Goal: Complete application form

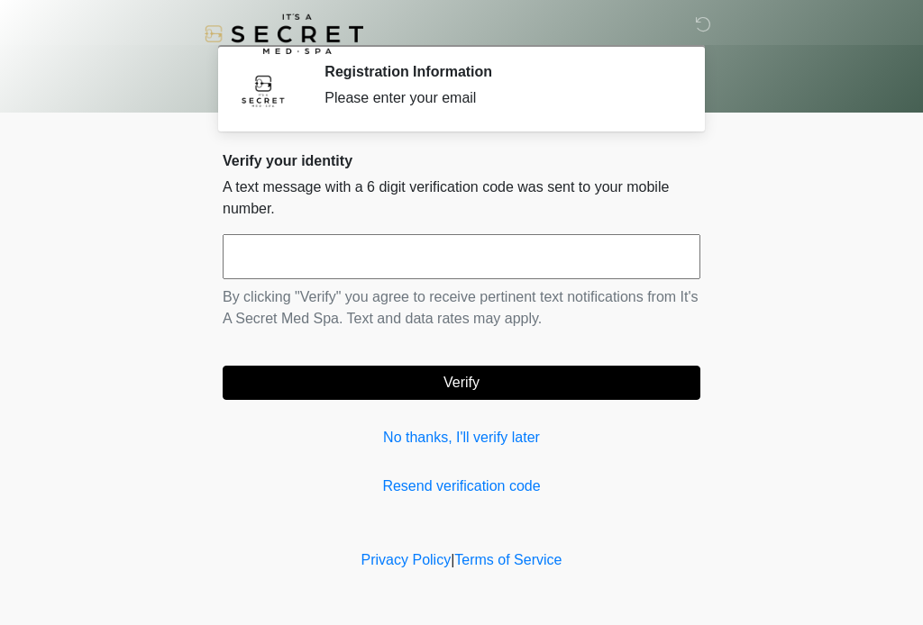
click at [442, 470] on div "Verify your identity A text message with a 6 digit verification code was sent t…" at bounding box center [462, 324] width 478 height 345
click at [433, 260] on input "text" at bounding box center [462, 256] width 478 height 45
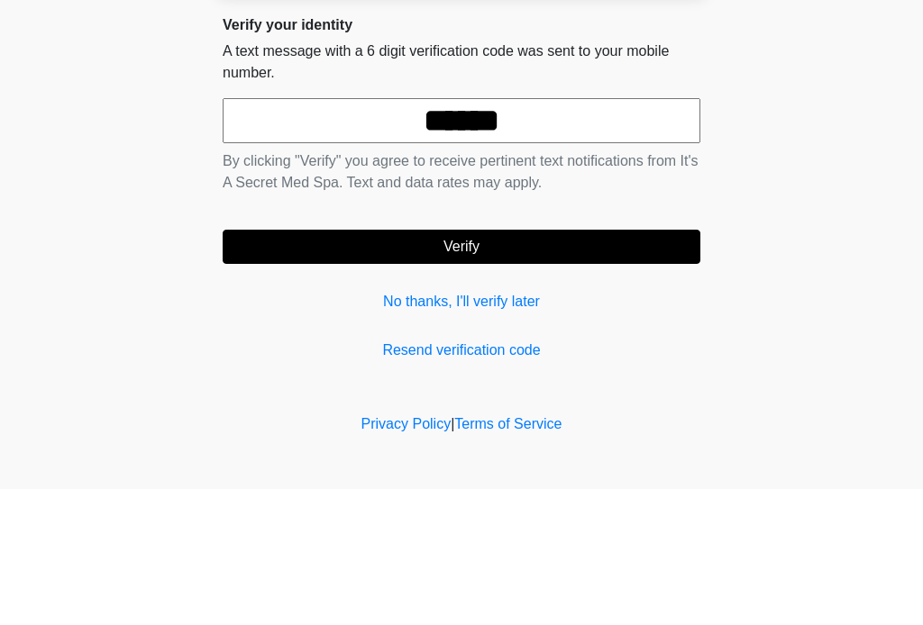
type input "******"
click at [762, 203] on body "‎ ‎ Registration Information Please enter your email Please connect to Wi-Fi no…" at bounding box center [461, 312] width 923 height 625
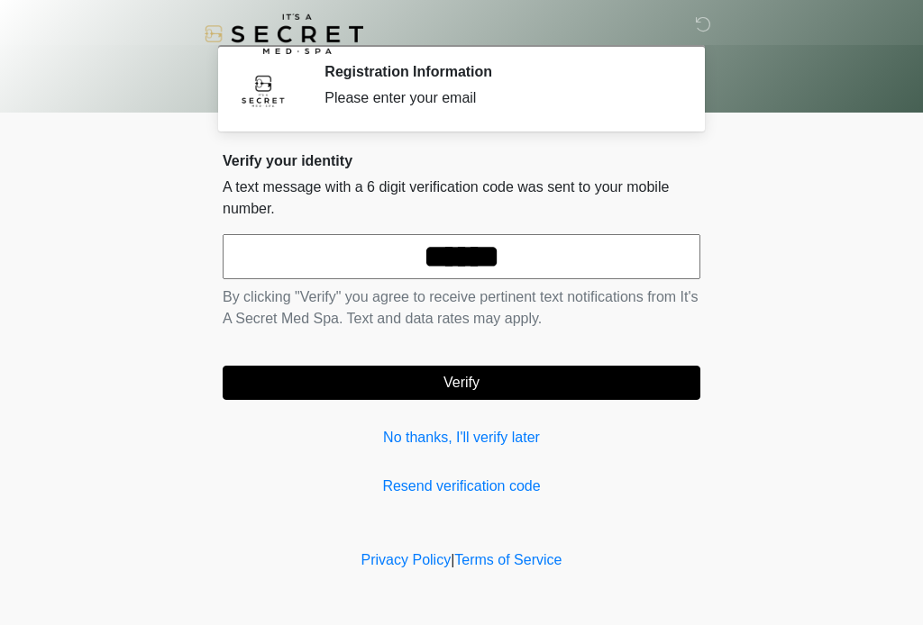
click at [562, 384] on button "Verify" at bounding box center [462, 383] width 478 height 34
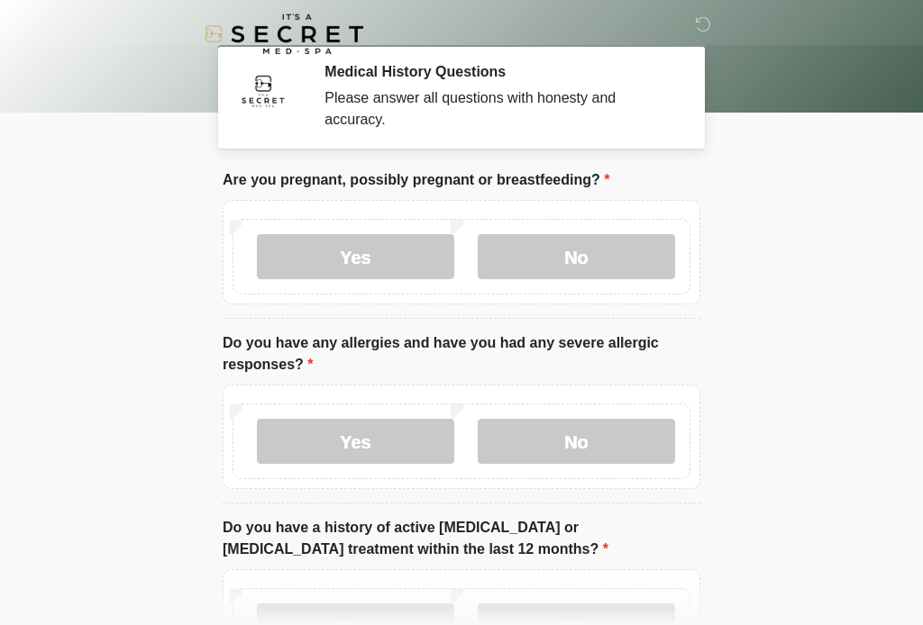
click at [579, 260] on label "No" at bounding box center [576, 256] width 197 height 45
click at [576, 440] on label "No" at bounding box center [576, 441] width 197 height 45
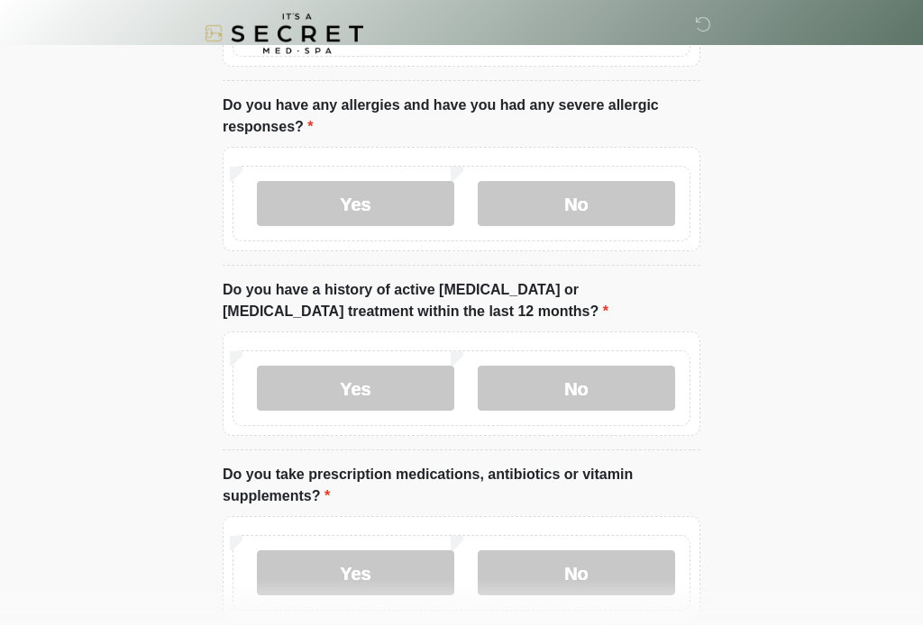
click at [615, 384] on label "No" at bounding box center [576, 389] width 197 height 45
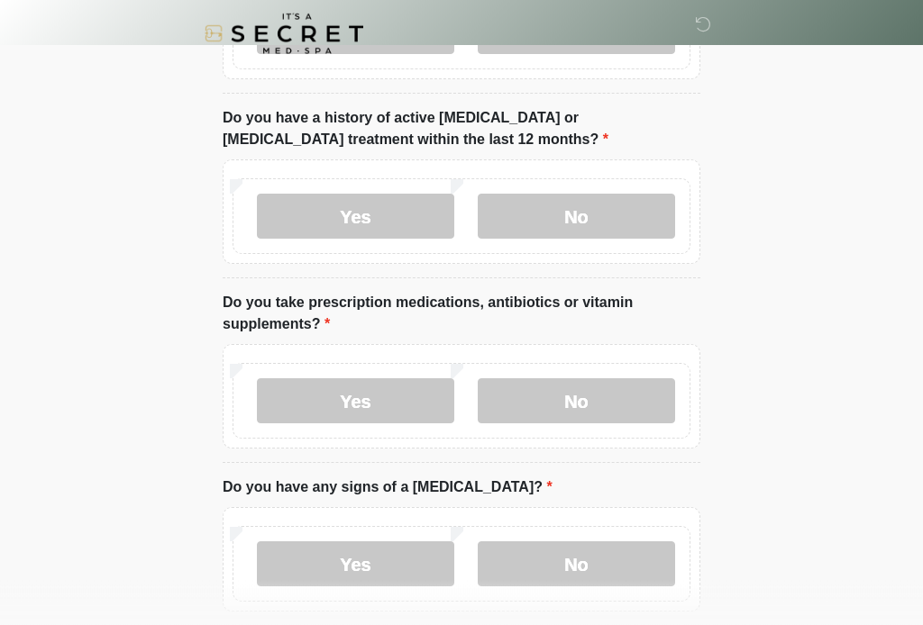
scroll to position [417, 0]
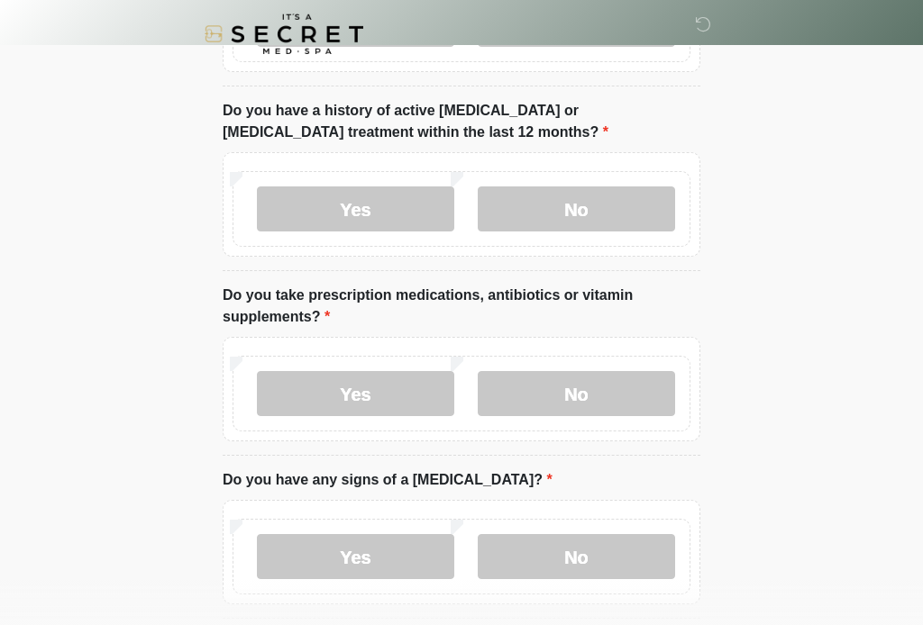
click at [616, 400] on label "No" at bounding box center [576, 393] width 197 height 45
click at [595, 543] on label "No" at bounding box center [576, 556] width 197 height 45
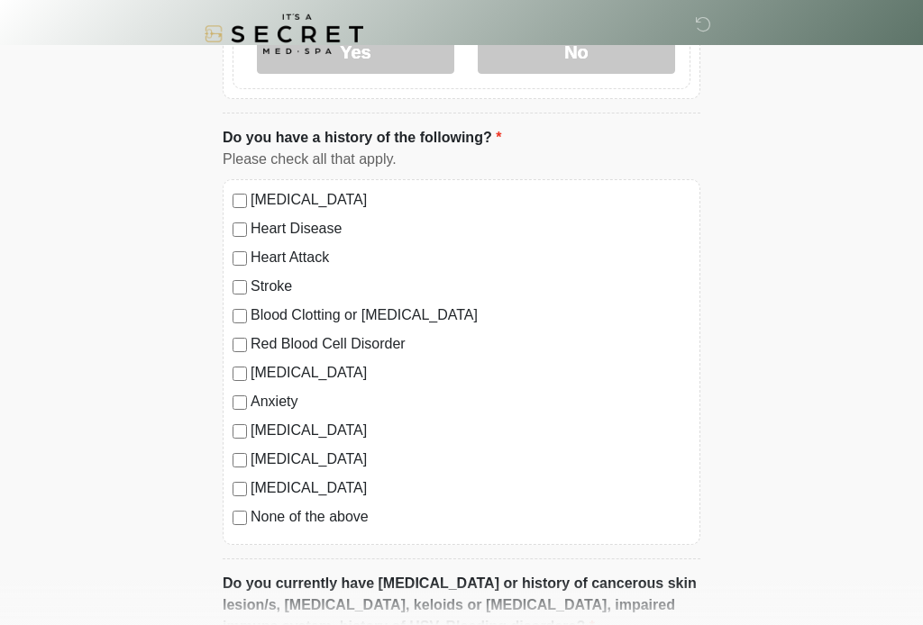
scroll to position [1052, 0]
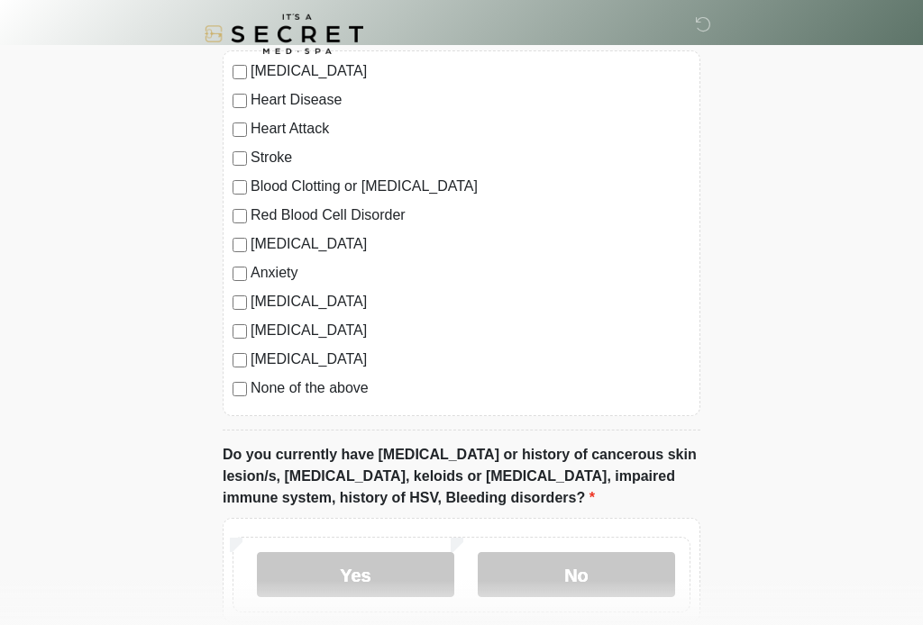
click at [342, 395] on label "None of the above" at bounding box center [471, 389] width 440 height 22
click at [359, 381] on label "None of the above" at bounding box center [471, 389] width 440 height 22
click at [348, 386] on label "None of the above" at bounding box center [471, 389] width 440 height 22
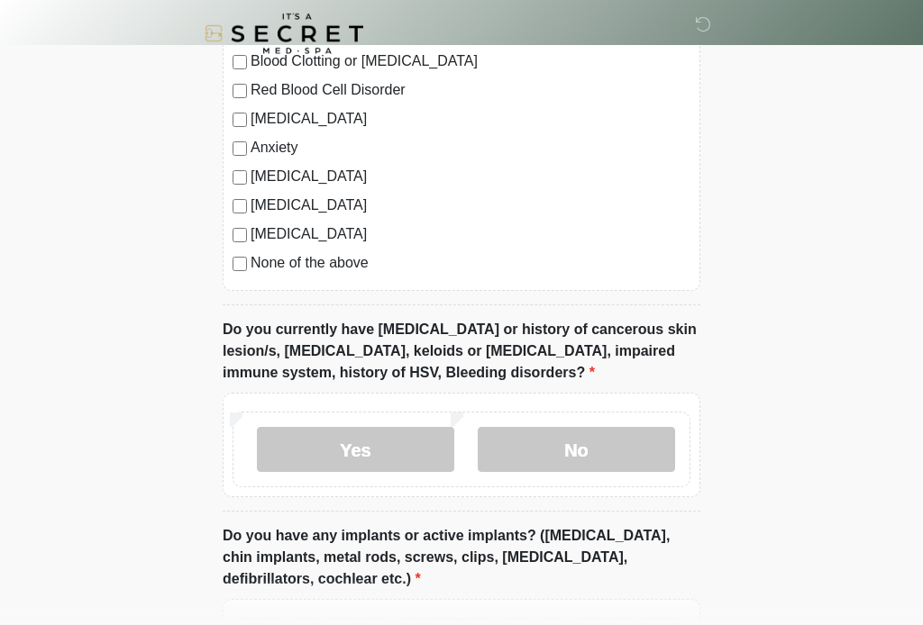
click at [632, 444] on label "No" at bounding box center [576, 450] width 197 height 45
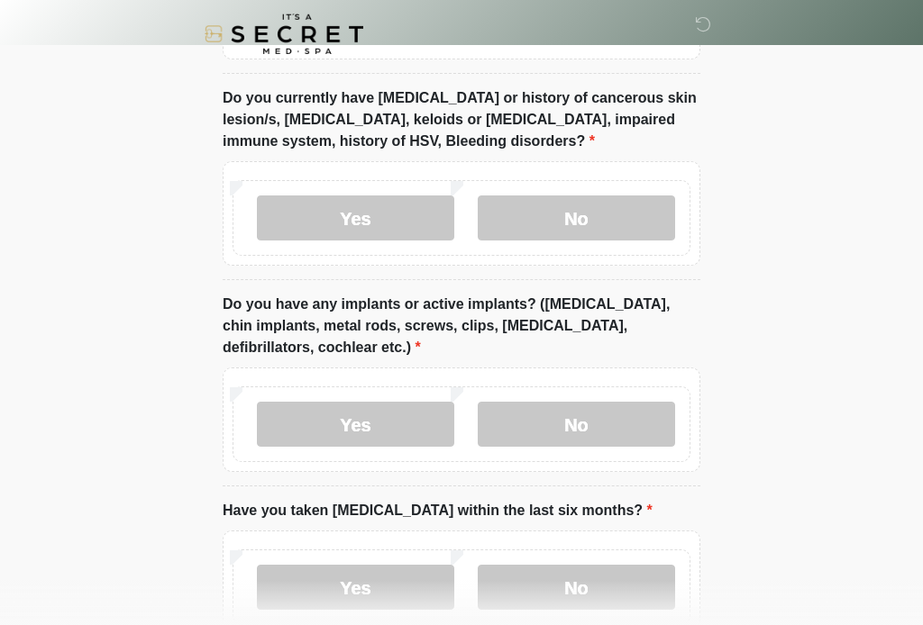
click at [624, 421] on label "No" at bounding box center [576, 424] width 197 height 45
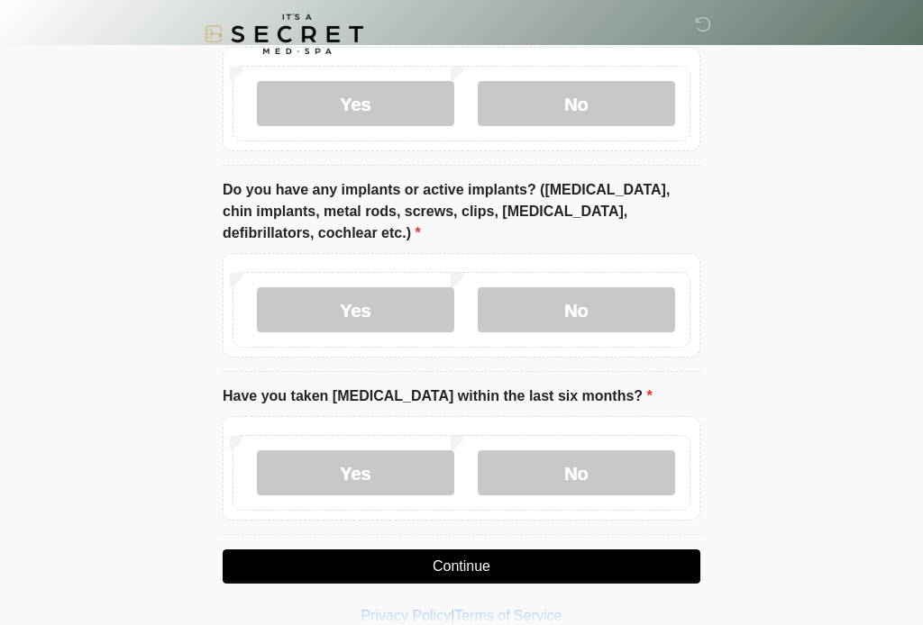
scroll to position [1547, 0]
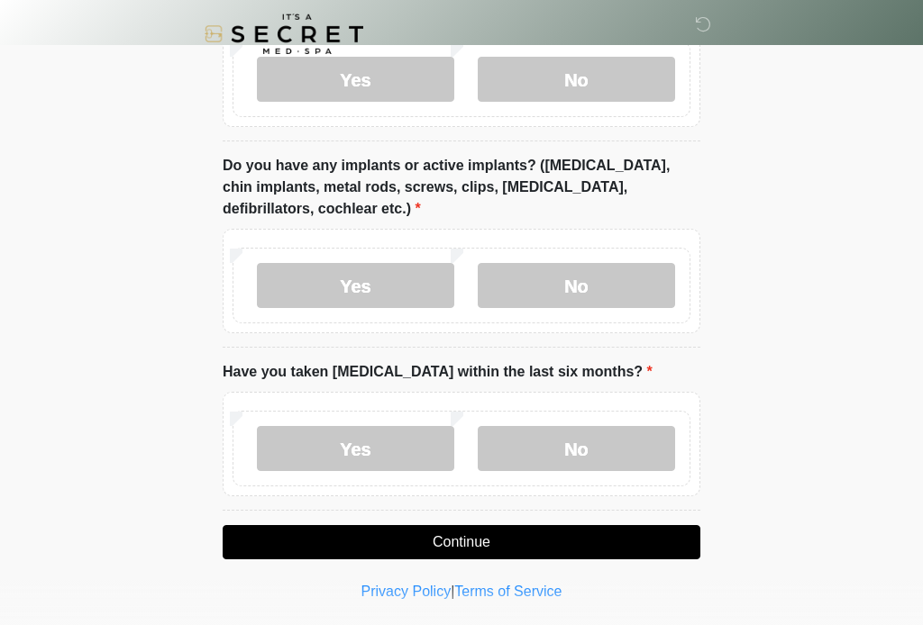
click at [615, 449] on label "No" at bounding box center [576, 448] width 197 height 45
click at [611, 545] on button "Continue" at bounding box center [462, 542] width 478 height 34
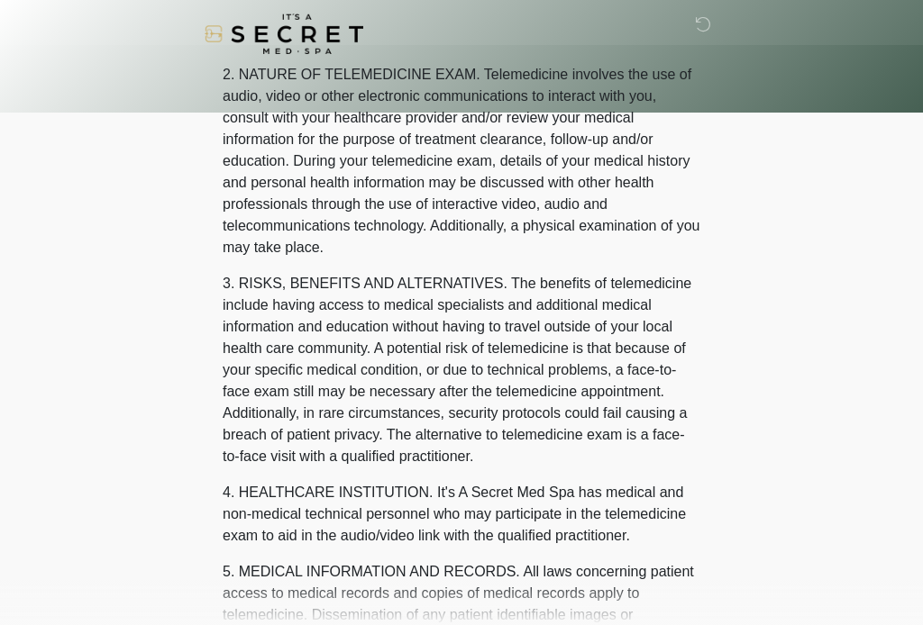
scroll to position [0, 0]
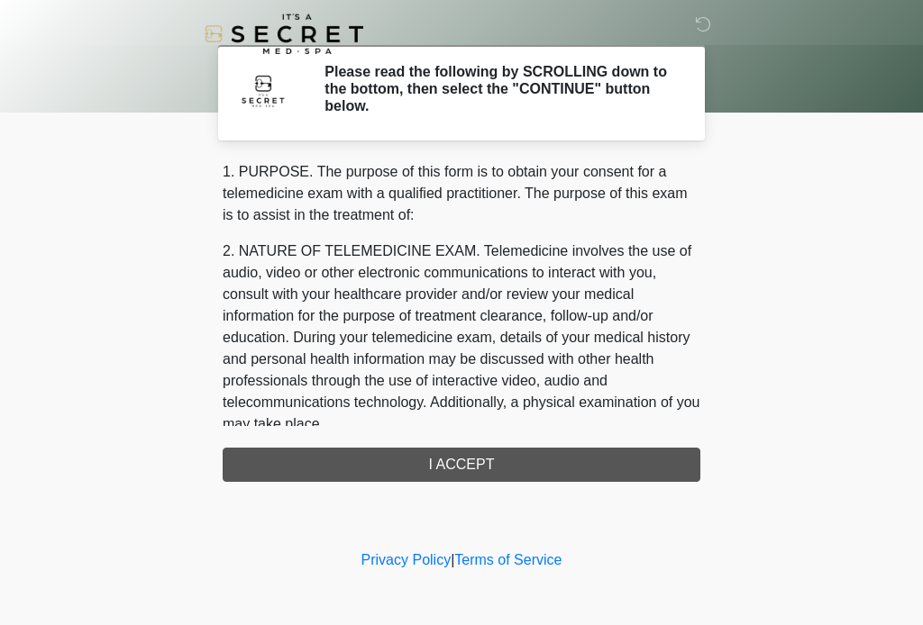
click at [576, 467] on div "1. PURPOSE. The purpose of this form is to obtain your consent for a telemedici…" at bounding box center [462, 321] width 478 height 321
click at [509, 475] on div "1. PURPOSE. The purpose of this form is to obtain your consent for a telemedici…" at bounding box center [462, 321] width 478 height 321
click at [508, 475] on div "1. PURPOSE. The purpose of this form is to obtain your consent for a telemedici…" at bounding box center [462, 321] width 478 height 321
click at [509, 464] on div "1. PURPOSE. The purpose of this form is to obtain your consent for a telemedici…" at bounding box center [462, 321] width 478 height 321
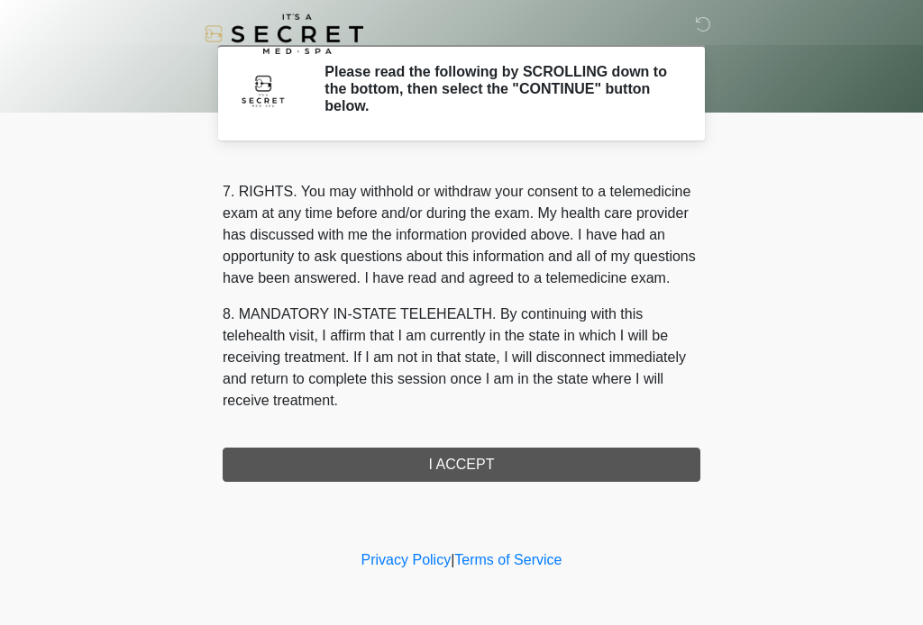
click at [513, 455] on div "1. PURPOSE. The purpose of this form is to obtain your consent for a telemedici…" at bounding box center [462, 321] width 478 height 321
click at [513, 455] on button "I ACCEPT" at bounding box center [462, 465] width 478 height 34
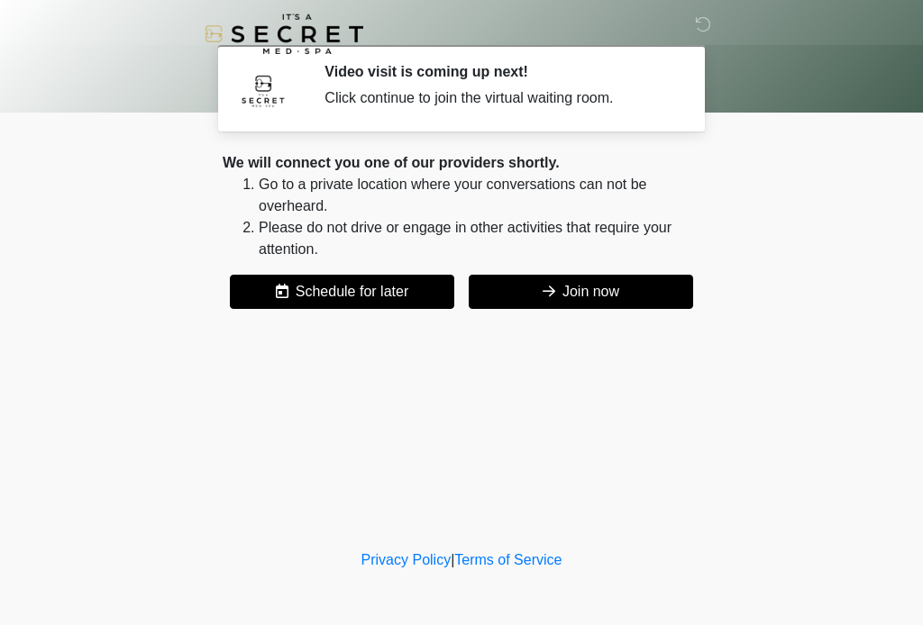
click at [576, 302] on button "Join now" at bounding box center [581, 292] width 224 height 34
